Goal: Task Accomplishment & Management: Complete application form

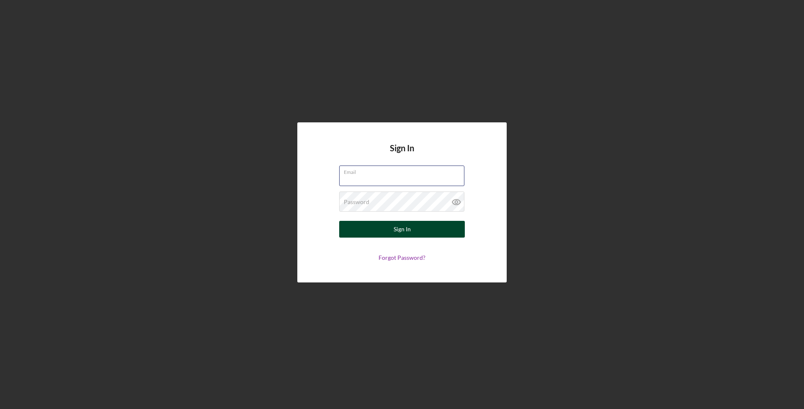
type input "[PERSON_NAME][EMAIL_ADDRESS][PERSON_NAME][DOMAIN_NAME]"
click at [398, 231] on div "Sign In" at bounding box center [402, 229] width 17 height 17
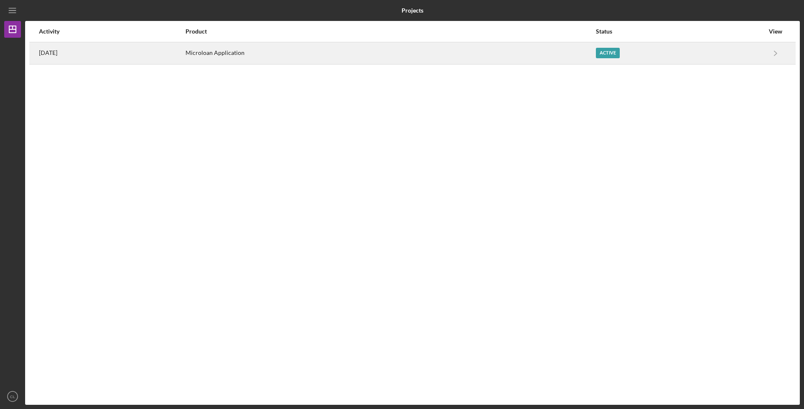
click at [756, 53] on div "Active" at bounding box center [680, 53] width 168 height 21
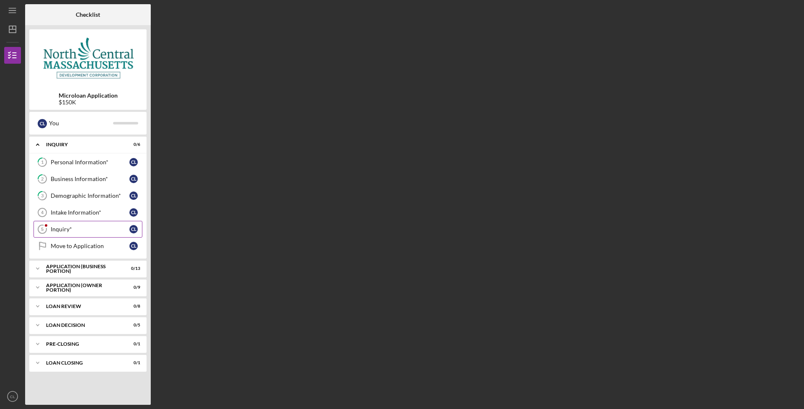
click at [86, 234] on link "Inquiry* 5 Inquiry* C L" at bounding box center [88, 229] width 109 height 17
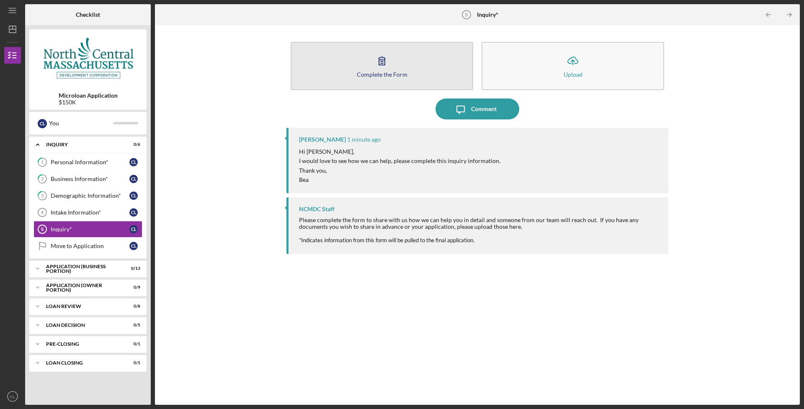
click at [384, 75] on div "Complete the Form" at bounding box center [382, 74] width 51 height 6
